Goal: Task Accomplishment & Management: Complete application form

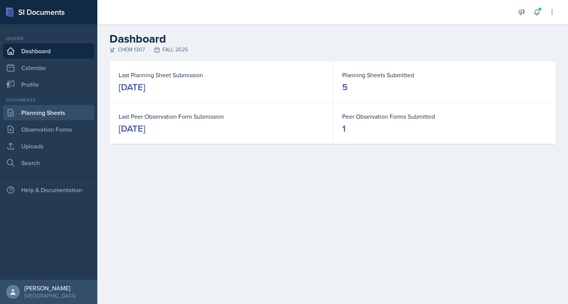
click at [25, 117] on link "Planning Sheets" at bounding box center [48, 112] width 91 height 15
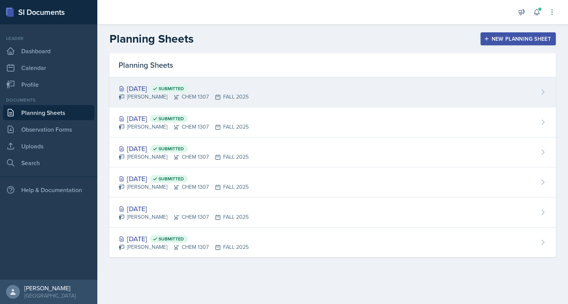
click at [237, 84] on div "[DATE] Submitted [PERSON_NAME] CHEM 1307 FALL 2025" at bounding box center [332, 92] width 446 height 30
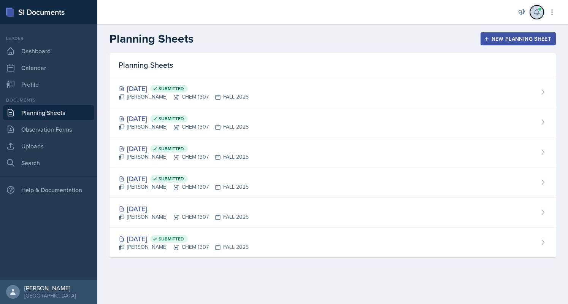
click at [537, 11] on icon at bounding box center [537, 12] width 8 height 8
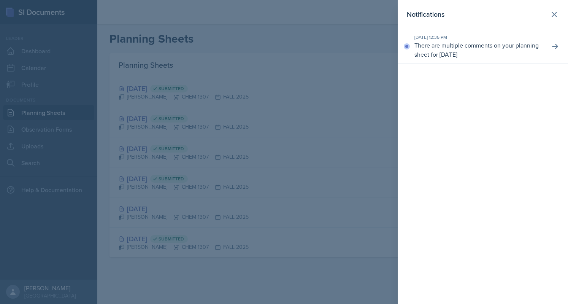
click at [497, 48] on p "There are multiple comments on your planning sheet for [DATE]" at bounding box center [478, 50] width 129 height 18
click at [555, 46] on icon at bounding box center [555, 46] width 6 height 5
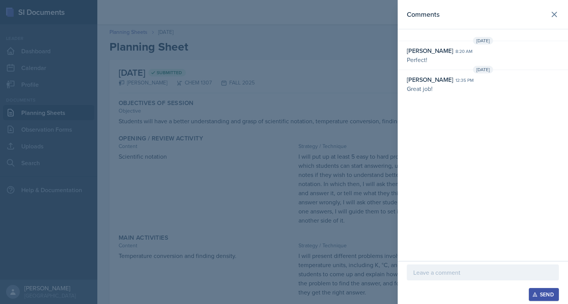
click at [333, 85] on div at bounding box center [284, 152] width 568 height 304
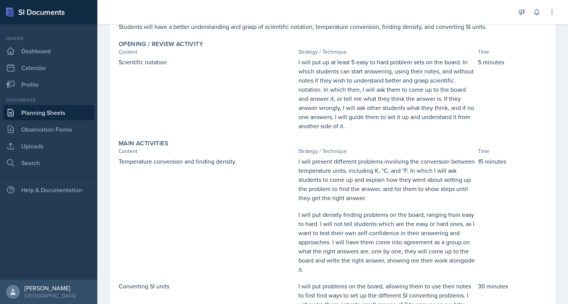
scroll to position [334, 0]
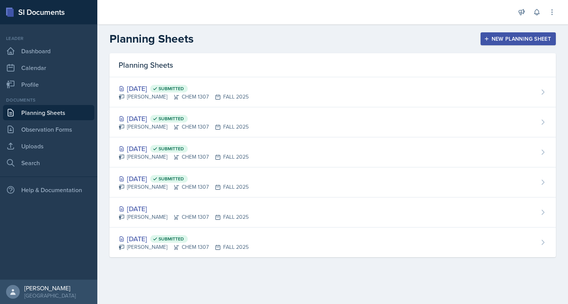
click at [499, 41] on div "New Planning Sheet" at bounding box center [517, 39] width 65 height 6
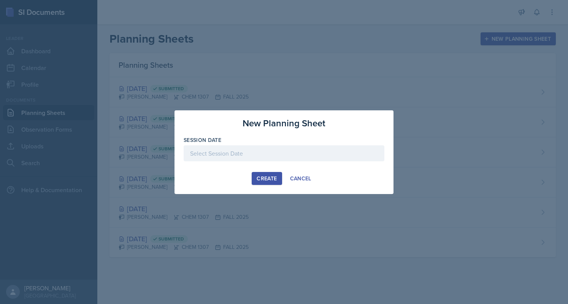
click at [267, 149] on div at bounding box center [284, 153] width 201 height 16
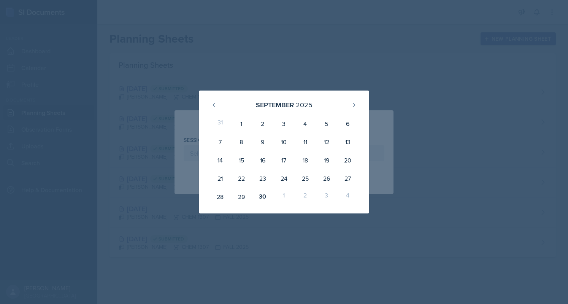
click at [285, 197] on div "1" at bounding box center [283, 196] width 21 height 18
click at [291, 186] on div "24" at bounding box center [283, 178] width 21 height 18
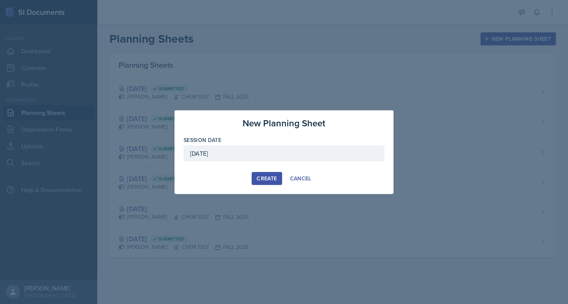
click at [316, 154] on div "[DATE]" at bounding box center [284, 153] width 201 height 16
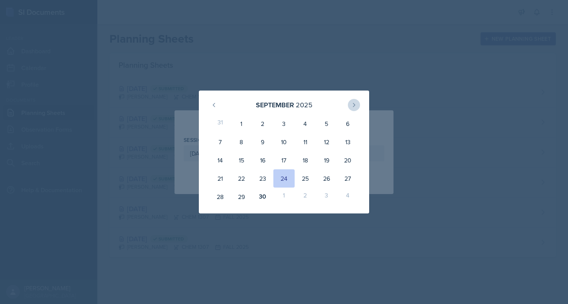
click at [351, 109] on button at bounding box center [354, 105] width 12 height 12
click at [282, 127] on div "1" at bounding box center [283, 123] width 21 height 18
type input "[DATE]"
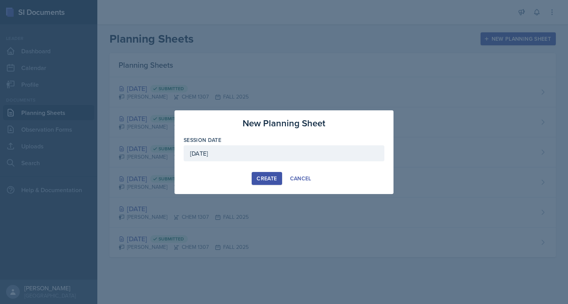
click at [261, 180] on div "Create" at bounding box center [266, 178] width 20 height 6
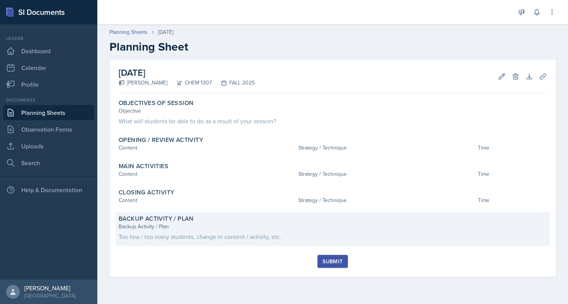
click at [214, 213] on div "Backup Activity / Plan Backup Activity / Plan Too few / too many students, chan…" at bounding box center [333, 229] width 434 height 34
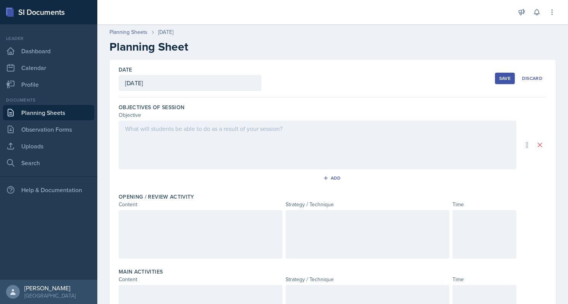
scroll to position [223, 0]
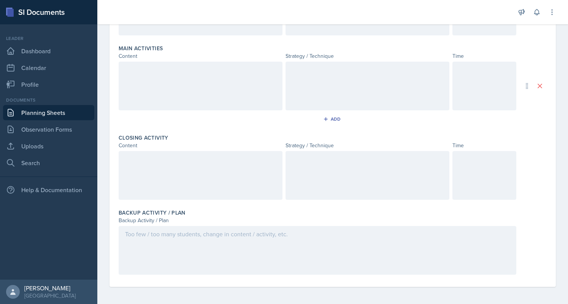
click at [172, 238] on div at bounding box center [317, 250] width 397 height 49
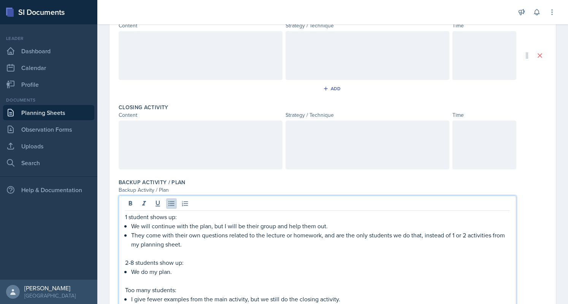
scroll to position [294, 0]
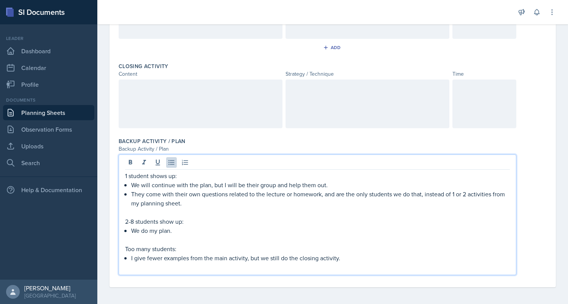
click at [356, 192] on p "They come with their own questions related to the lecture or homework, and are …" at bounding box center [320, 198] width 378 height 18
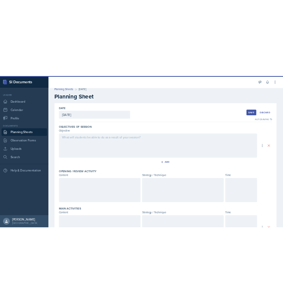
scroll to position [0, 0]
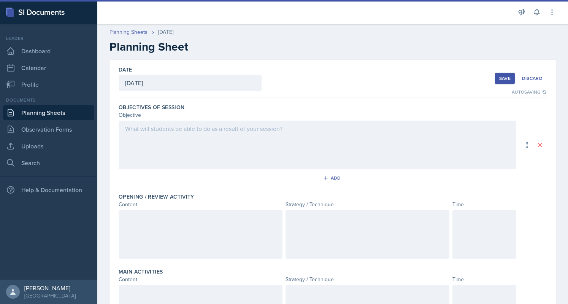
click at [261, 147] on div at bounding box center [317, 144] width 397 height 49
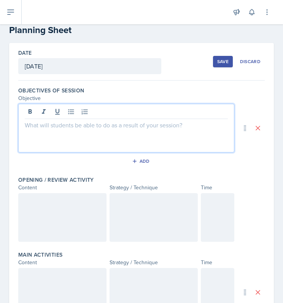
scroll to position [61, 0]
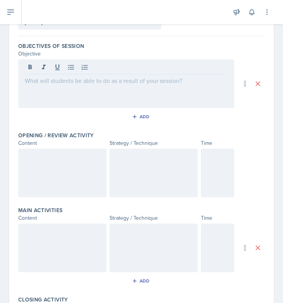
click at [38, 181] on div at bounding box center [62, 173] width 88 height 49
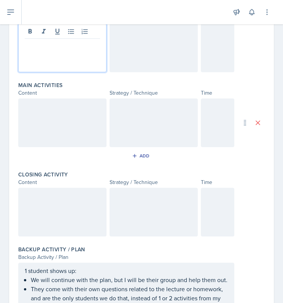
scroll to position [136, 0]
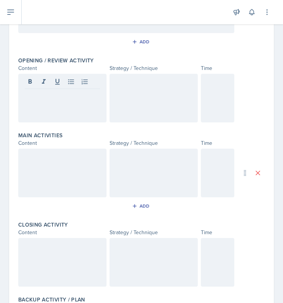
click at [219, 92] on div at bounding box center [217, 98] width 33 height 49
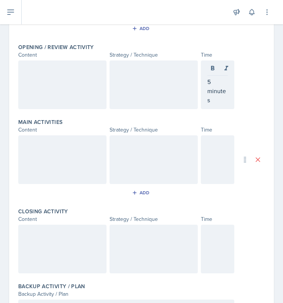
click at [61, 92] on div at bounding box center [62, 84] width 88 height 49
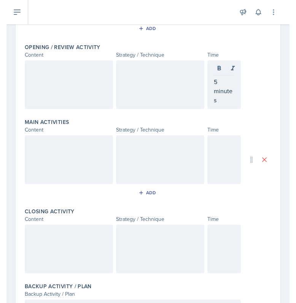
scroll to position [163, 0]
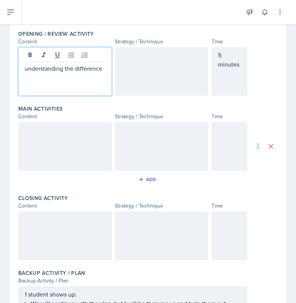
drag, startPoint x: 88, startPoint y: 79, endPoint x: 104, endPoint y: 67, distance: 20.6
click at [104, 67] on div "understanding the difference" at bounding box center [64, 71] width 93 height 49
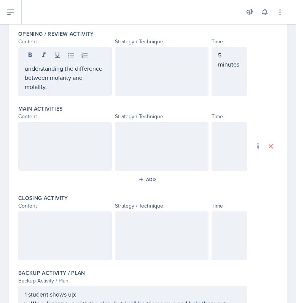
click at [148, 61] on div at bounding box center [161, 71] width 93 height 49
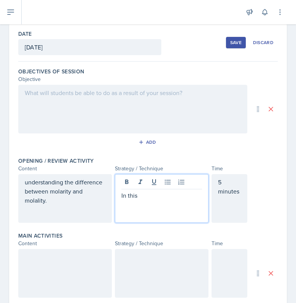
scroll to position [49, 0]
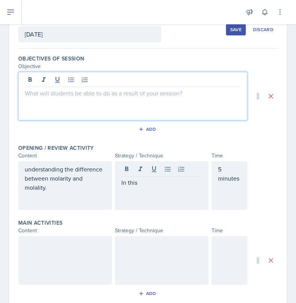
click at [116, 95] on p at bounding box center [133, 93] width 216 height 9
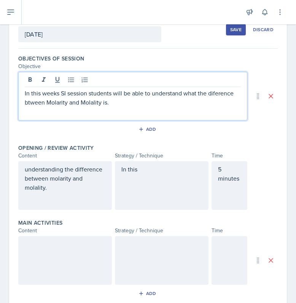
click at [129, 97] on p "In this weeks SI session students will be able to understand what the diference…" at bounding box center [133, 98] width 216 height 18
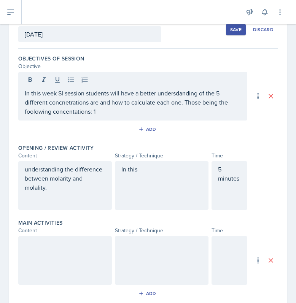
click at [110, 114] on p "In this week SI session students will have a better undersdanding of the 5 diff…" at bounding box center [133, 102] width 216 height 27
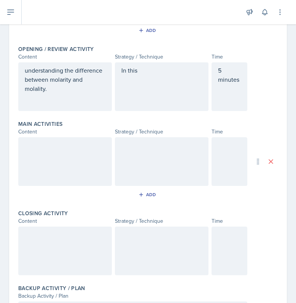
scroll to position [156, 0]
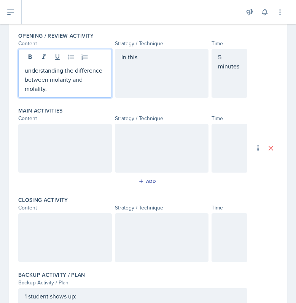
click at [58, 84] on p "understanding the difference between molarity and molality." at bounding box center [65, 79] width 81 height 27
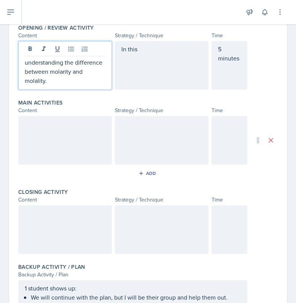
scroll to position [161, 0]
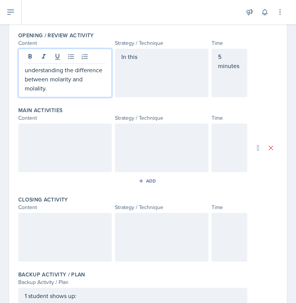
click at [27, 68] on p "understanding the difference between molarity and molality." at bounding box center [65, 78] width 81 height 27
click at [135, 60] on div "In this" at bounding box center [161, 73] width 93 height 49
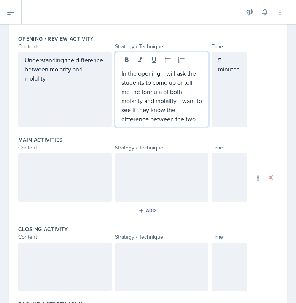
scroll to position [157, 0]
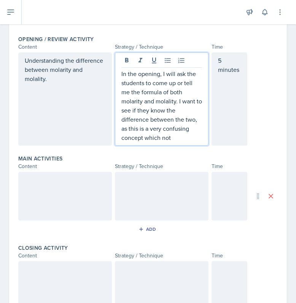
click at [181, 138] on p "In the opening, I will ask the students to come up or tell me the formula of bo…" at bounding box center [161, 105] width 81 height 73
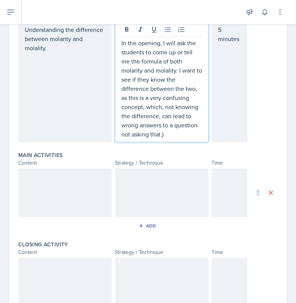
scroll to position [190, 0]
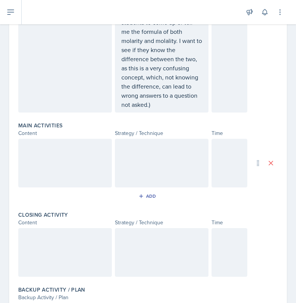
click at [47, 161] on div at bounding box center [64, 163] width 93 height 49
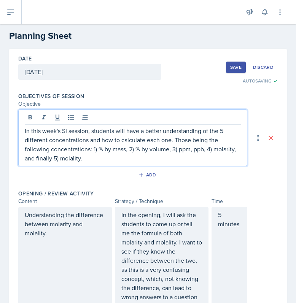
scroll to position [24, 0]
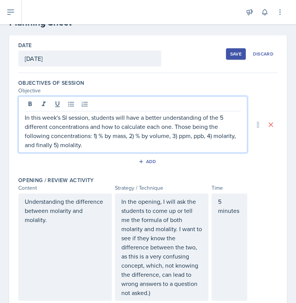
drag, startPoint x: 93, startPoint y: 133, endPoint x: 110, endPoint y: 149, distance: 23.2
click at [110, 149] on p "In this week's SI session, students will have a better understanding of the 5 d…" at bounding box center [133, 131] width 216 height 36
copy p "1) % by mass, 2) % by volume, 3) ppm, ppb, 4) molarity, and finally 5) molality."
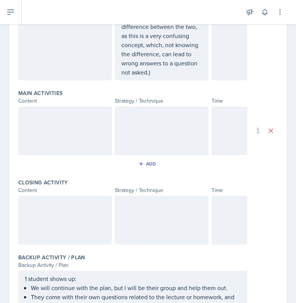
click at [67, 133] on div at bounding box center [64, 130] width 93 height 49
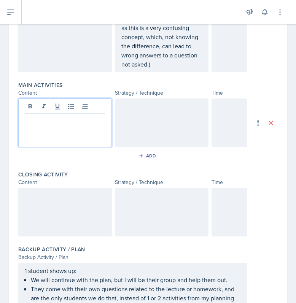
scroll to position [250, 0]
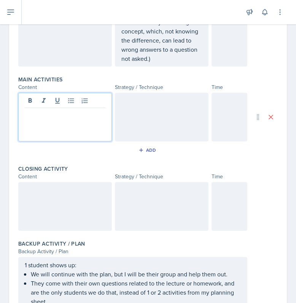
paste div
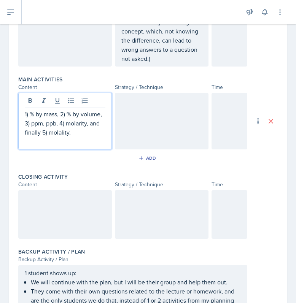
click at [30, 113] on p "1) % by mass, 2) % by volume, 3) ppm, ppb, 4) molarity, and finally 5) molality." at bounding box center [65, 122] width 81 height 27
click at [30, 113] on p "% by mass, 2) % by volume, 3) ppm, ppb, 4) molarity, and finally 5) molality." at bounding box center [65, 122] width 81 height 27
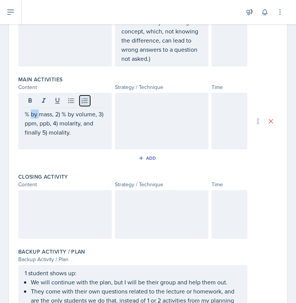
click at [82, 99] on icon at bounding box center [85, 101] width 8 height 8
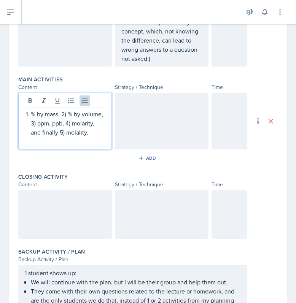
click at [68, 112] on p "% by mass, 2) % by volume, 3) ppm, ppb, 4) molarity, and finally 5) molality." at bounding box center [68, 122] width 74 height 27
click at [68, 111] on p "1) % by mass, 2) % by volume, 3) ppm, ppb, 4) molarity, and finally 5) molality." at bounding box center [65, 122] width 81 height 27
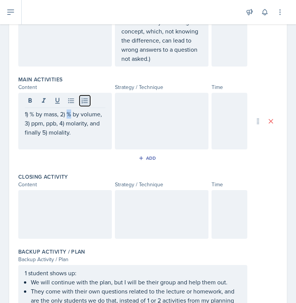
click at [80, 100] on button at bounding box center [84, 100] width 11 height 11
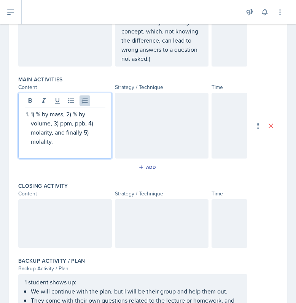
click at [36, 114] on p "1) % by mass, 2) % by volume, 3) ppm, ppb, 4) molarity, and finally 5) molality." at bounding box center [68, 127] width 74 height 36
click at [75, 123] on p "% by volume, 3) ppm, ppb, 4) molarity, and finally 5) molality." at bounding box center [68, 132] width 74 height 27
click at [73, 124] on p "% by volume, 3) ppm, ppb, 4) molarity, and finally 5) molality." at bounding box center [68, 132] width 74 height 27
click at [67, 133] on p "ppm, ppb, 4) molarity, and finally 5) molality." at bounding box center [68, 137] width 74 height 18
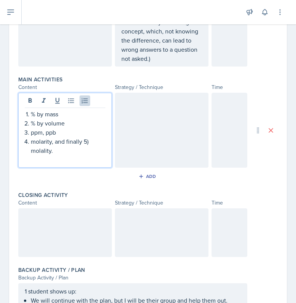
click at [31, 149] on p "molarity, and finally 5) molality." at bounding box center [68, 146] width 74 height 18
click at [55, 149] on p "molality." at bounding box center [68, 150] width 74 height 9
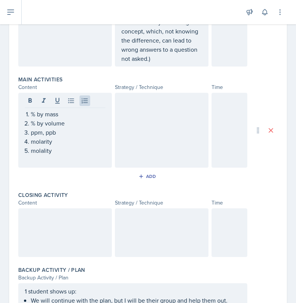
click at [152, 109] on div at bounding box center [161, 130] width 93 height 75
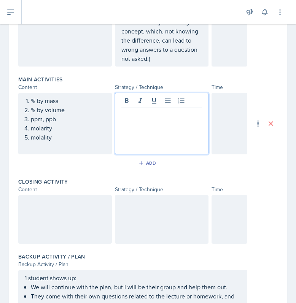
scroll to position [264, 0]
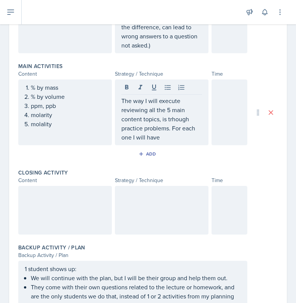
click at [223, 93] on div at bounding box center [229, 112] width 36 height 66
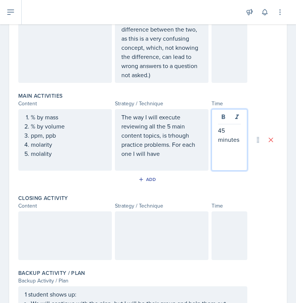
scroll to position [247, 0]
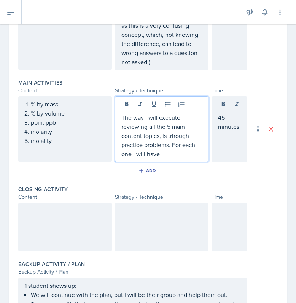
click at [180, 134] on p "The way I will execute reviewing all the 5 main content topics, is trhough prac…" at bounding box center [161, 136] width 81 height 46
click at [176, 136] on p "The way I will execute reviewing all the 5 main content topics, is trhough prac…" at bounding box center [161, 136] width 81 height 46
click at [122, 155] on p "The way I will execute reviewing all the 5 main content topics, is through prac…" at bounding box center [161, 136] width 81 height 46
click at [151, 152] on p "The way I will execute reviewing all 5 main content topics is through practice …" at bounding box center [161, 136] width 81 height 46
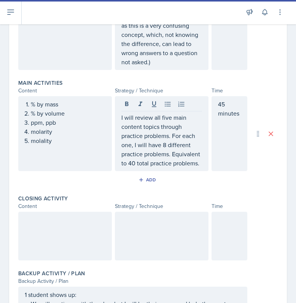
click at [225, 185] on div "Add" at bounding box center [147, 181] width 259 height 14
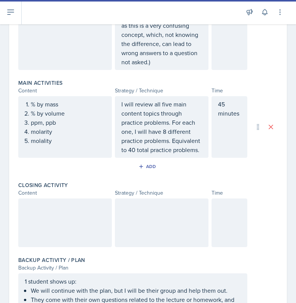
scroll to position [263, 0]
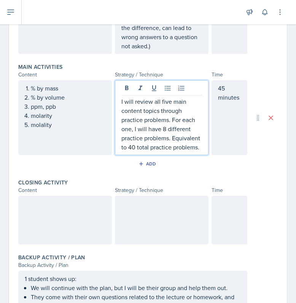
click at [177, 142] on p "I will review all five main content topics through practice problems. For each …" at bounding box center [161, 124] width 81 height 55
click at [162, 145] on p "I will review all five main content topics through practice problems. For each …" at bounding box center [161, 124] width 81 height 55
click at [163, 127] on p "I will review all five main content topics through practice problems. For each …" at bounding box center [161, 124] width 81 height 55
click at [161, 147] on p "I will review all five main content topics through practice problems. For each …" at bounding box center [161, 124] width 81 height 55
click at [163, 128] on p "I will review all five main content topics through practice problems. For each …" at bounding box center [161, 124] width 81 height 55
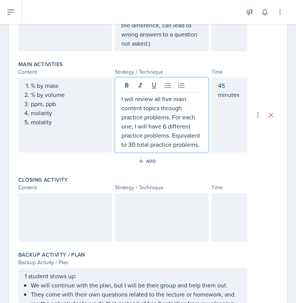
scroll to position [266, 0]
click at [178, 149] on p "I will review all five main content topics through practice problems. For each …" at bounding box center [161, 121] width 81 height 55
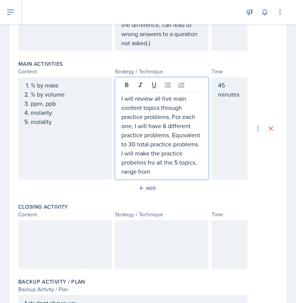
click at [184, 162] on p "I will review all five main content topics through practice problems. For each …" at bounding box center [161, 135] width 81 height 82
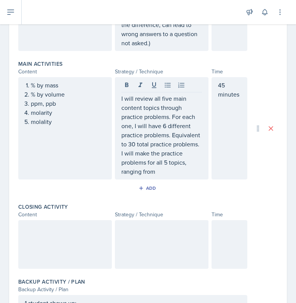
click at [198, 168] on div "I will review all five main content topics through practice problems. For each …" at bounding box center [161, 128] width 93 height 102
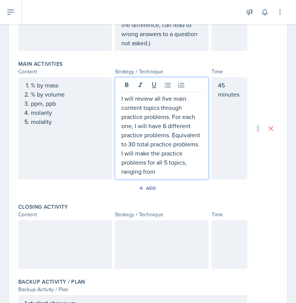
click at [195, 172] on p "I will review all five main content topics through practice problems. For each …" at bounding box center [161, 135] width 81 height 82
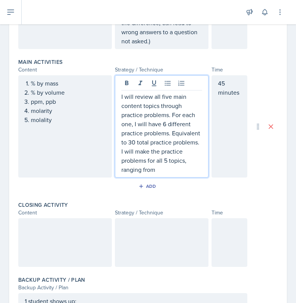
scroll to position [268, 0]
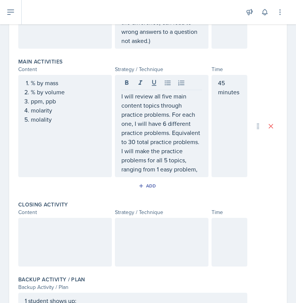
click at [199, 168] on div "I will review all five main content topics through practice problems. For each …" at bounding box center [161, 126] width 93 height 102
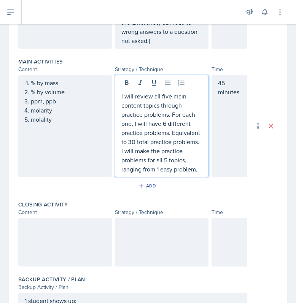
click at [196, 170] on p "I will review all five main content topics through practice problems. For each …" at bounding box center [161, 133] width 81 height 82
click at [179, 174] on p "I will review all five main content topics through practice problems. For each …" at bounding box center [161, 133] width 81 height 82
click at [123, 174] on p "I will review all five main content topics through practice problems. For each …" at bounding box center [161, 133] width 81 height 82
click at [164, 174] on p "I will review all five main content topics through practice problems. For each …" at bounding box center [161, 133] width 81 height 82
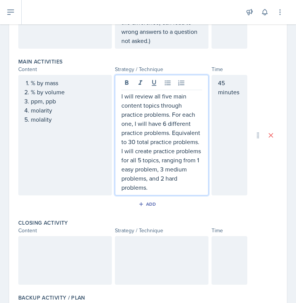
click at [157, 192] on p "I will review all five main content topics through practice problems. For each …" at bounding box center [161, 142] width 81 height 100
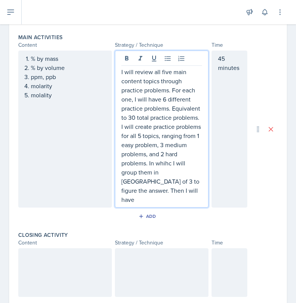
scroll to position [293, 0]
click at [172, 184] on p "I will review all five main content topics through practice problems. For each …" at bounding box center [161, 135] width 81 height 137
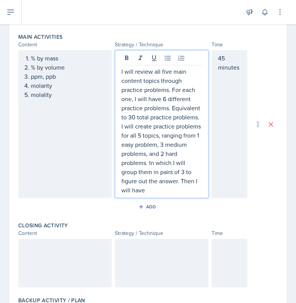
click at [159, 195] on p "I will review all five main content topics through practice problems. For each …" at bounding box center [161, 131] width 81 height 128
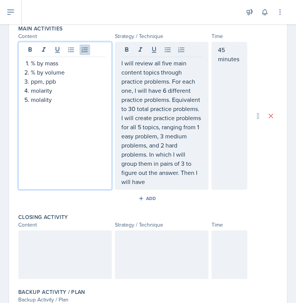
scroll to position [315, 0]
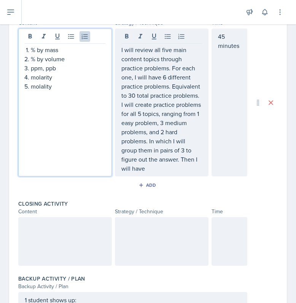
click at [31, 50] on li "% by mass" at bounding box center [68, 49] width 74 height 9
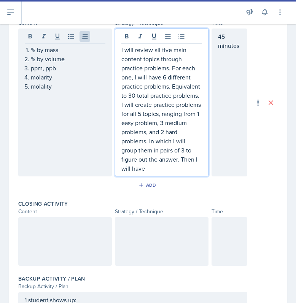
click at [158, 161] on p "I will review all five main content topics through practice problems. For each …" at bounding box center [161, 109] width 81 height 128
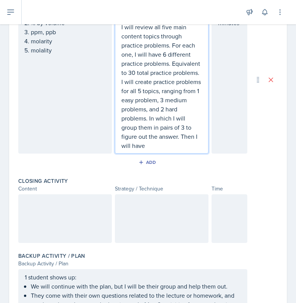
scroll to position [338, 0]
click at [157, 150] on p "I will review all five main content topics through practice problems. For each …" at bounding box center [161, 86] width 81 height 128
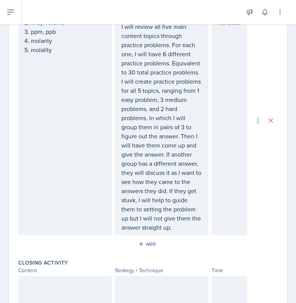
drag, startPoint x: 142, startPoint y: 240, endPoint x: 128, endPoint y: 228, distance: 18.3
click at [128, 228] on div "I will review all five main content topics through practice problems. For each …" at bounding box center [161, 120] width 93 height 230
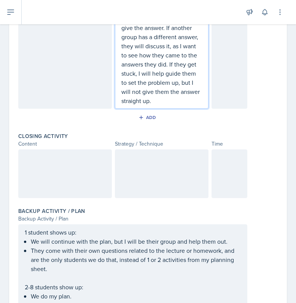
scroll to position [549, 0]
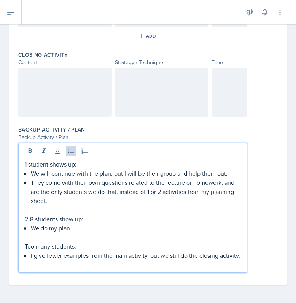
click at [133, 183] on p "They come with their own questions related to the lecture or homework, and are …" at bounding box center [136, 191] width 210 height 27
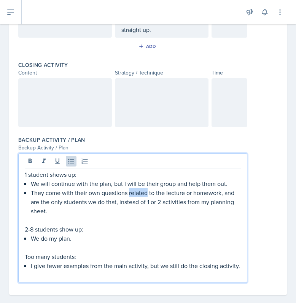
click at [133, 188] on p "They come with their own questions related to the lecture or homework, and are …" at bounding box center [136, 201] width 210 height 27
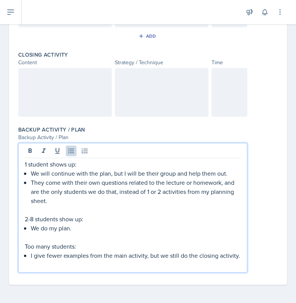
click at [119, 197] on p "They come with their own questions related to the lecture or homework, and are …" at bounding box center [136, 191] width 210 height 27
click at [121, 197] on p "They come with their own questions related to the lecture or homework, and are …" at bounding box center [136, 191] width 210 height 27
click at [155, 199] on p "They come with their own questions related to the lecture or homework, and are …" at bounding box center [136, 191] width 210 height 27
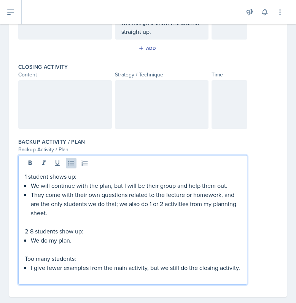
scroll to position [520, 0]
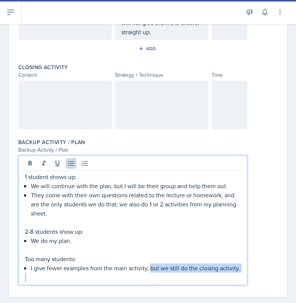
drag, startPoint x: 149, startPoint y: 272, endPoint x: 191, endPoint y: 299, distance: 51.1
click at [191, 290] on div "Backup Activity / Plan Backup Activity / Plan 1 student shows up: We will conti…" at bounding box center [147, 213] width 259 height 156
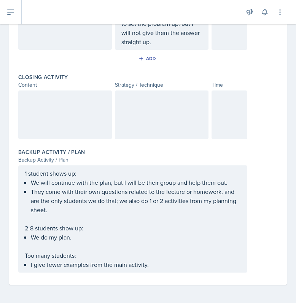
click at [52, 123] on div at bounding box center [64, 114] width 93 height 49
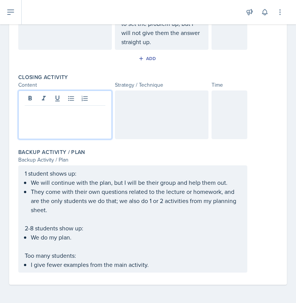
scroll to position [517, 0]
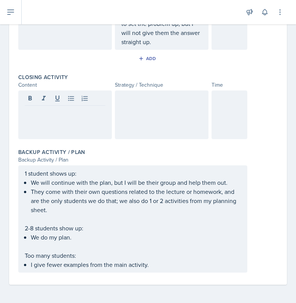
click at [214, 117] on div at bounding box center [229, 114] width 36 height 49
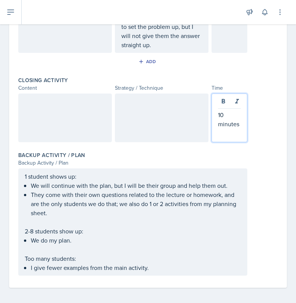
scroll to position [507, 0]
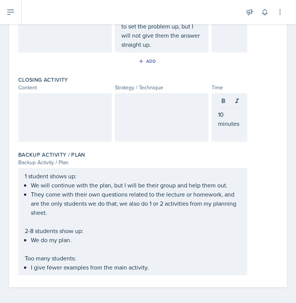
click at [65, 128] on div at bounding box center [64, 117] width 93 height 49
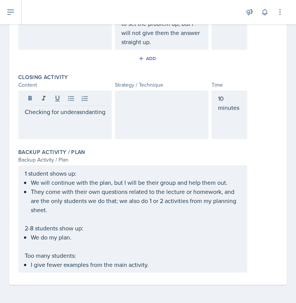
click at [150, 111] on div at bounding box center [161, 114] width 93 height 49
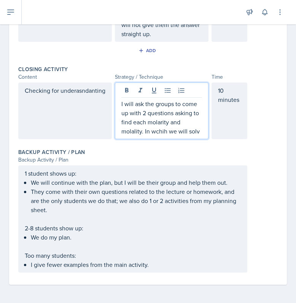
scroll to position [530, 0]
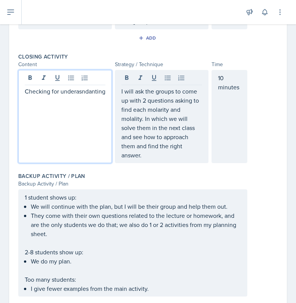
click at [62, 95] on p "Checking for underasndanting" at bounding box center [65, 91] width 81 height 9
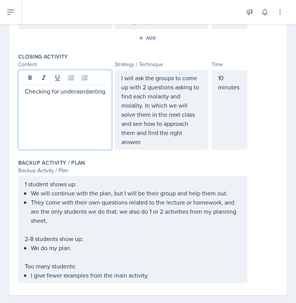
click at [59, 96] on p "Checking for underasndanting" at bounding box center [65, 91] width 81 height 9
click at [51, 96] on p "Checking for underasndanting" at bounding box center [65, 91] width 81 height 9
click at [83, 96] on p "Checking for undersanding" at bounding box center [65, 91] width 81 height 9
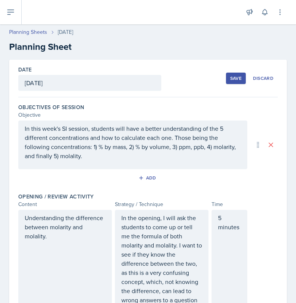
scroll to position [0, 0]
click at [230, 76] on div "Save" at bounding box center [235, 78] width 11 height 6
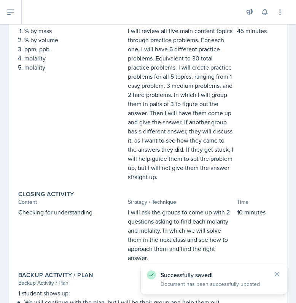
scroll to position [369, 0]
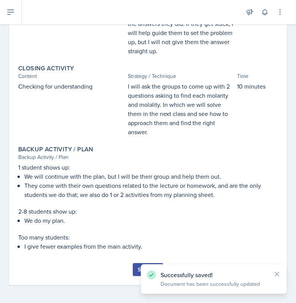
click at [133, 272] on button "Submit" at bounding box center [148, 269] width 30 height 13
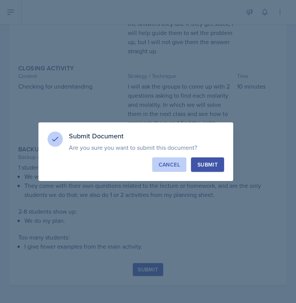
click at [170, 161] on div "Cancel" at bounding box center [168, 165] width 21 height 8
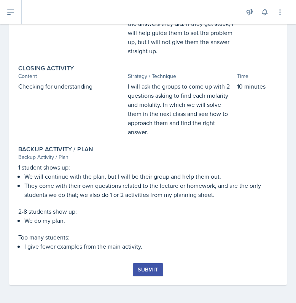
click at [142, 275] on button "Submit" at bounding box center [148, 269] width 30 height 13
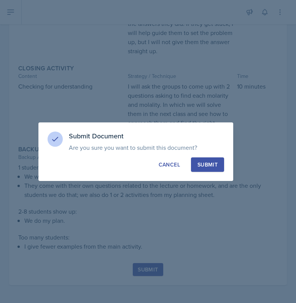
click at [201, 161] on div "Submit" at bounding box center [207, 165] width 20 height 8
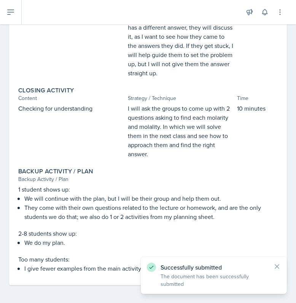
scroll to position [0, 0]
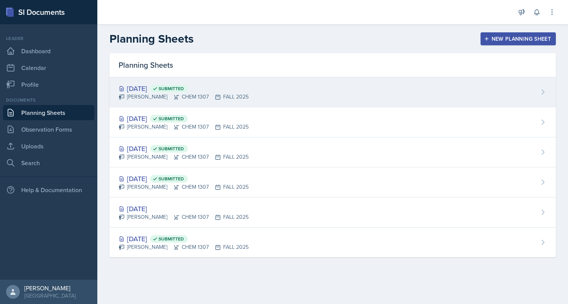
click at [196, 92] on div "[DATE] Submitted" at bounding box center [184, 88] width 130 height 10
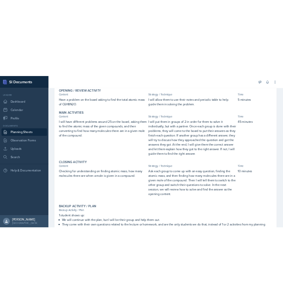
scroll to position [215, 0]
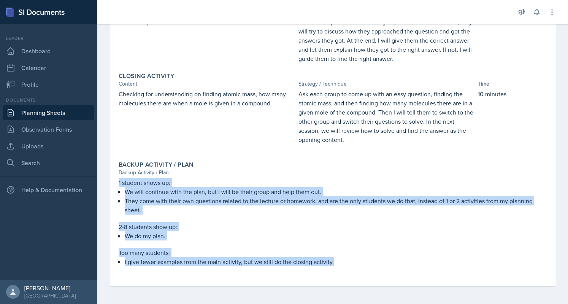
drag, startPoint x: 119, startPoint y: 182, endPoint x: 370, endPoint y: 267, distance: 264.9
click at [370, 267] on div "1 student shows up: We will continue with the plan, but I will be their group a…" at bounding box center [333, 226] width 428 height 96
copy div "1 student shows up: We will continue with the plan, but I will be their group a…"
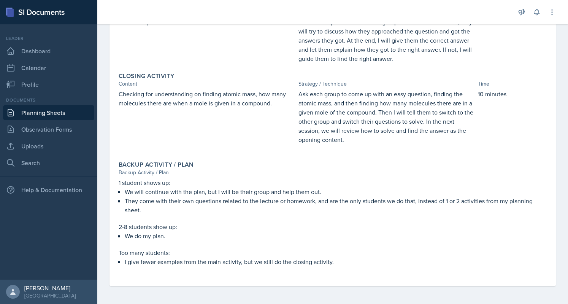
click at [227, 112] on div "Checking for understanding on finding atomic mass, how many molecules there are…" at bounding box center [207, 120] width 177 height 62
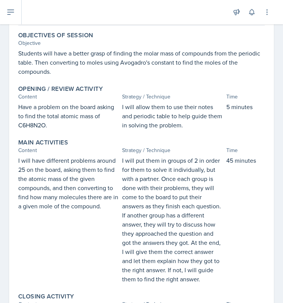
scroll to position [67, 0]
